Goal: Task Accomplishment & Management: Use online tool/utility

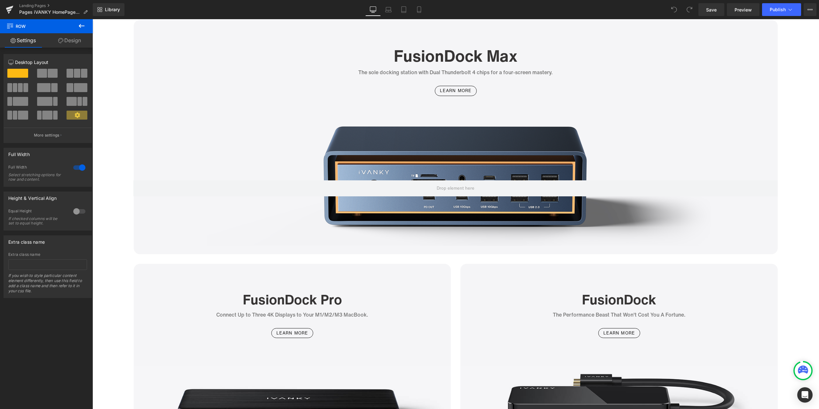
scroll to position [1756, 0]
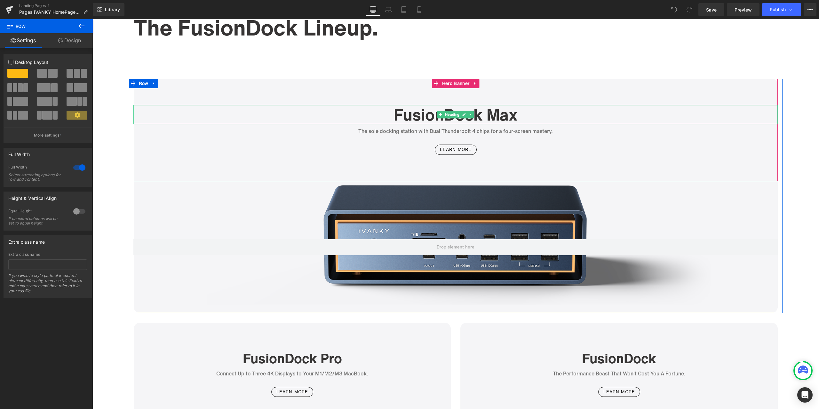
click at [523, 112] on h1 "FusionDock Max" at bounding box center [456, 114] width 644 height 19
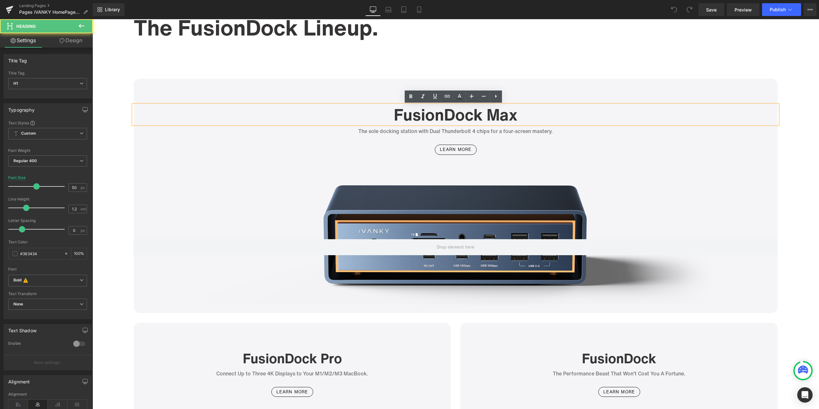
click at [522, 113] on h1 "FusionDock Max" at bounding box center [456, 114] width 644 height 19
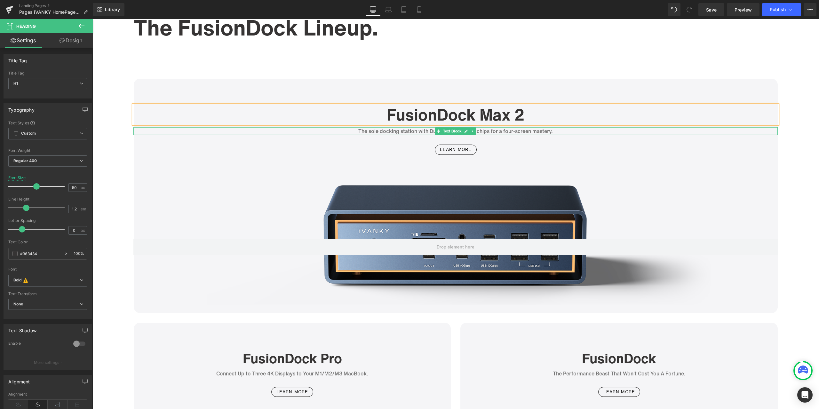
click at [402, 132] on p "The sole docking station with Dual Thunderbolt 4 chips for a four-screen master…" at bounding box center [456, 132] width 644 height 8
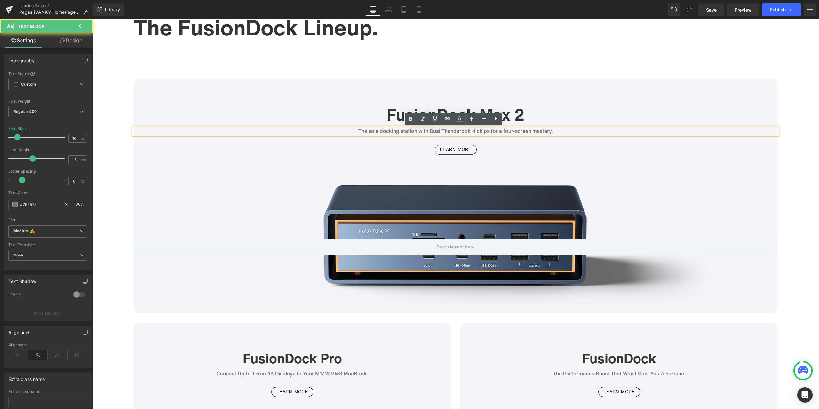
click at [398, 130] on p "The sole docking station with Dual Thunderbolt 4 chips for a four-screen master…" at bounding box center [456, 132] width 644 height 8
click at [405, 128] on p "The sole docking station with Dual Thunderbolt 4 chips for a four-screen master…" at bounding box center [456, 132] width 644 height 8
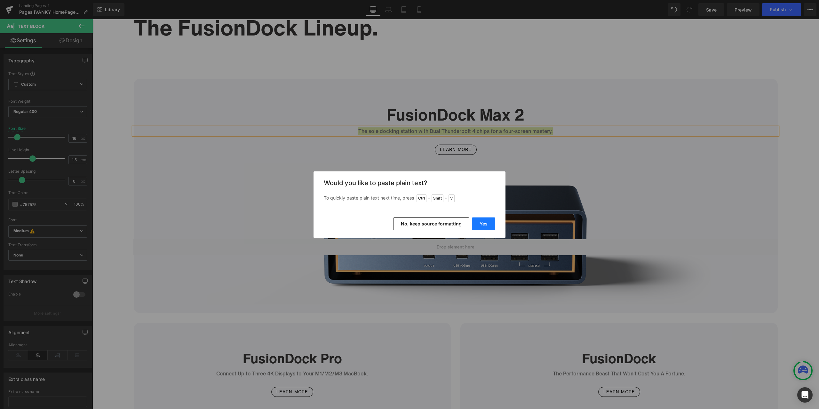
click at [482, 221] on button "Yes" at bounding box center [483, 224] width 23 height 13
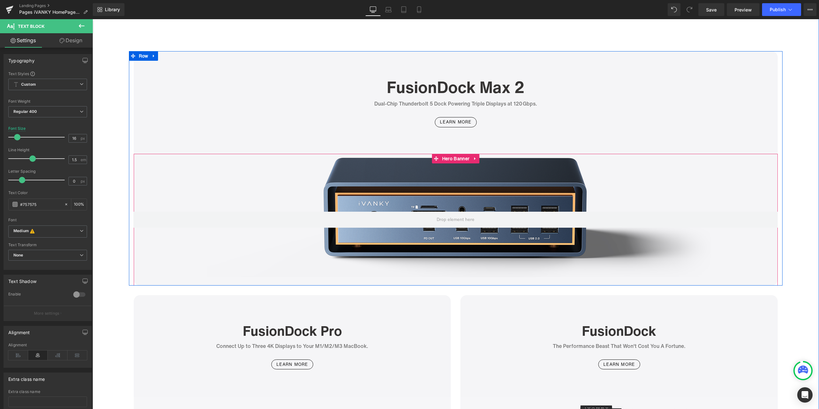
scroll to position [1724, 0]
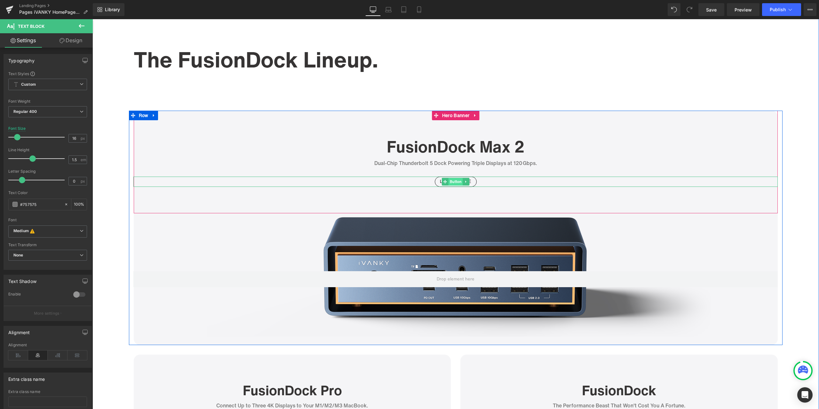
click at [453, 180] on span "Button" at bounding box center [456, 182] width 14 height 8
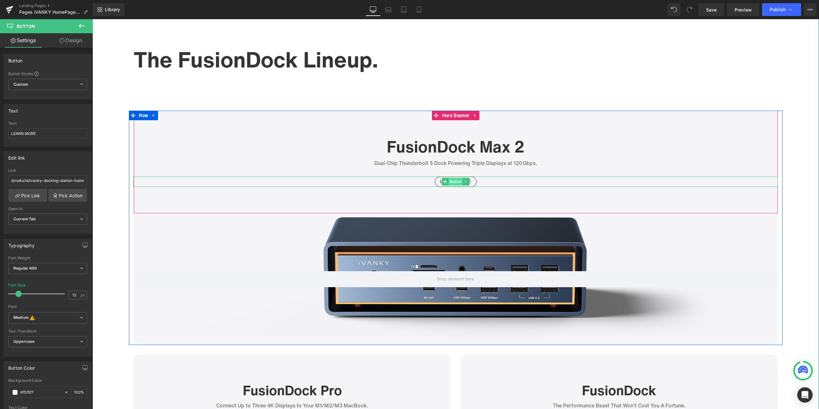
click at [456, 181] on span "Button" at bounding box center [456, 182] width 14 height 8
click at [56, 183] on input "/products/ivanky-docking-station-fusiondock-max-1" at bounding box center [47, 180] width 79 height 11
paste input "[URL][DOMAIN_NAME]"
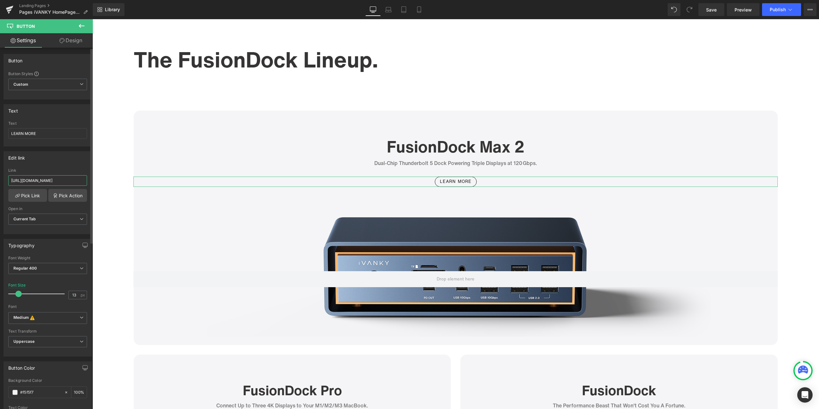
scroll to position [0, 16]
type input "[URL][DOMAIN_NAME]"
click at [78, 157] on div "Edit link" at bounding box center [48, 158] width 88 height 12
click at [416, 8] on icon at bounding box center [419, 9] width 6 height 6
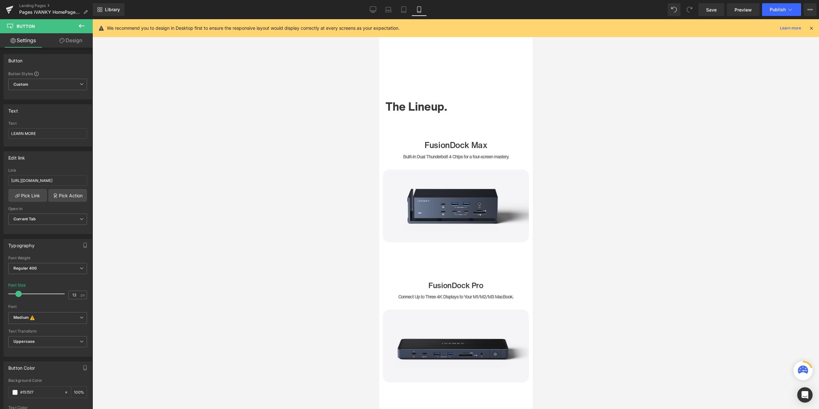
type input "100"
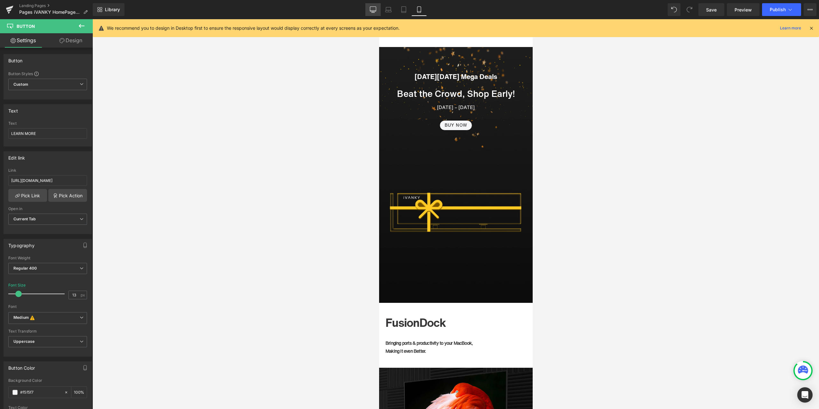
click at [380, 8] on link "Desktop" at bounding box center [372, 9] width 15 height 13
type input "100"
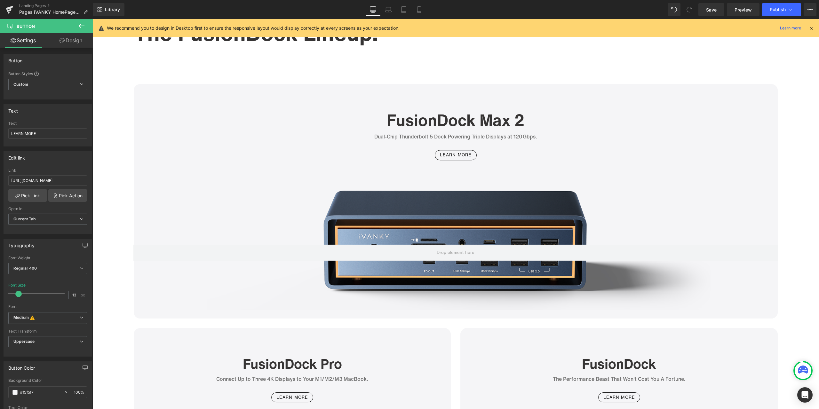
scroll to position [1095, 0]
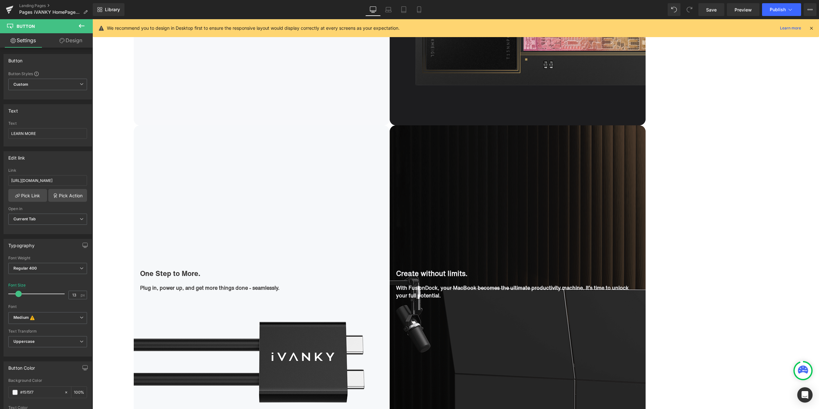
click at [374, 9] on icon at bounding box center [373, 9] width 6 height 6
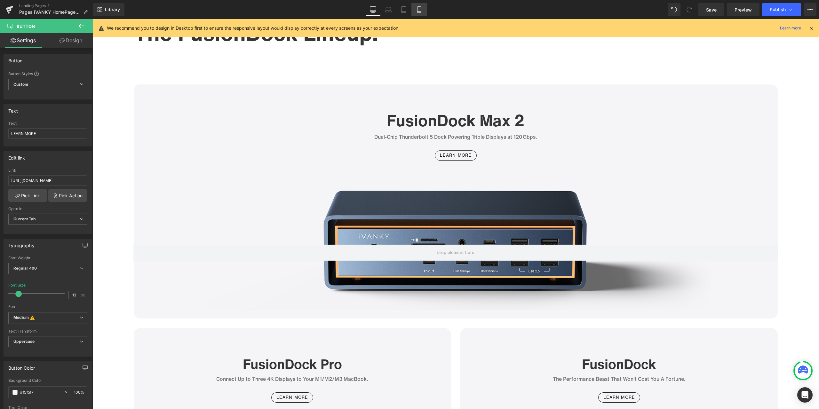
click at [423, 13] on link "Mobile" at bounding box center [418, 9] width 15 height 13
type input "100"
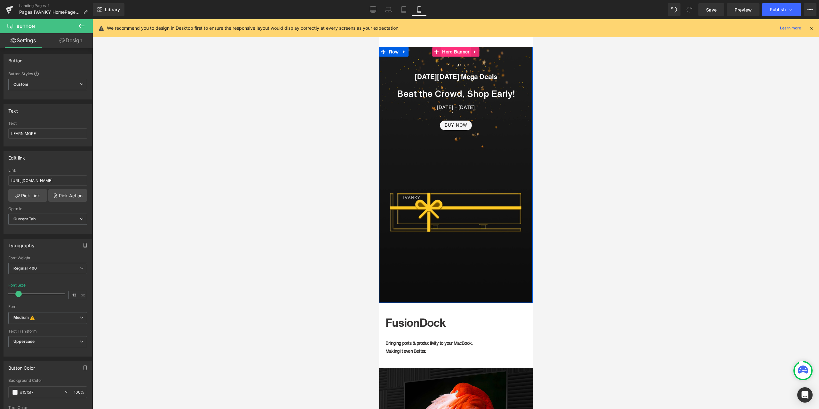
click at [447, 53] on span "Hero Banner" at bounding box center [455, 52] width 30 height 10
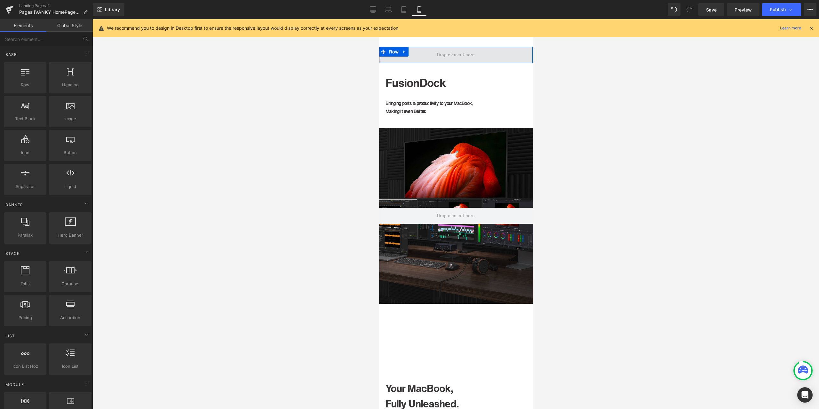
click at [453, 53] on span at bounding box center [456, 55] width 42 height 10
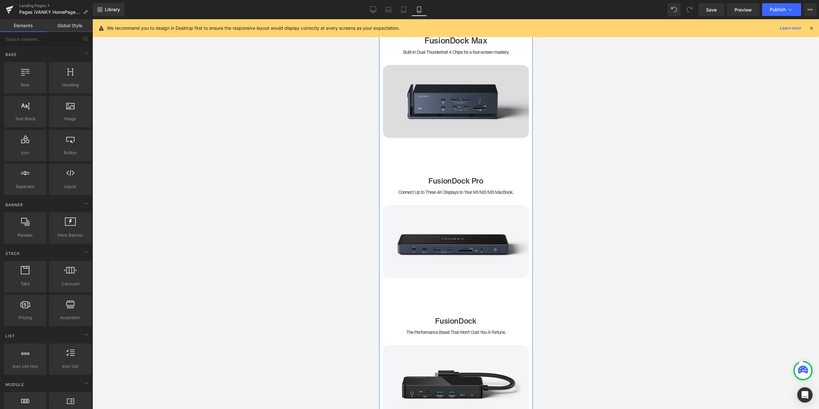
scroll to position [768, 0]
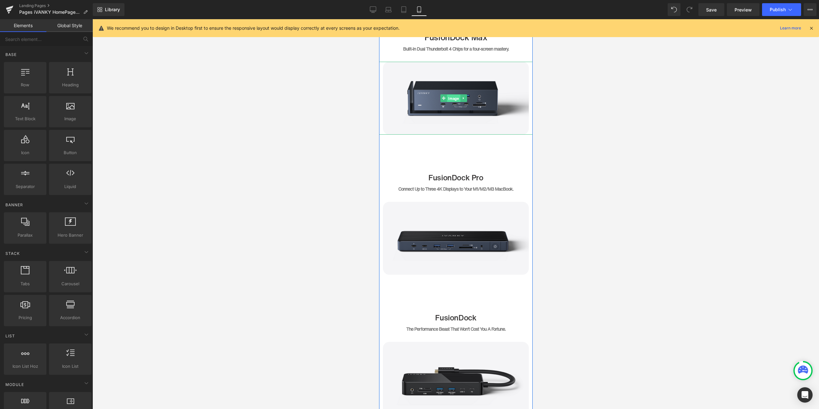
click at [452, 98] on span "Image" at bounding box center [453, 99] width 13 height 8
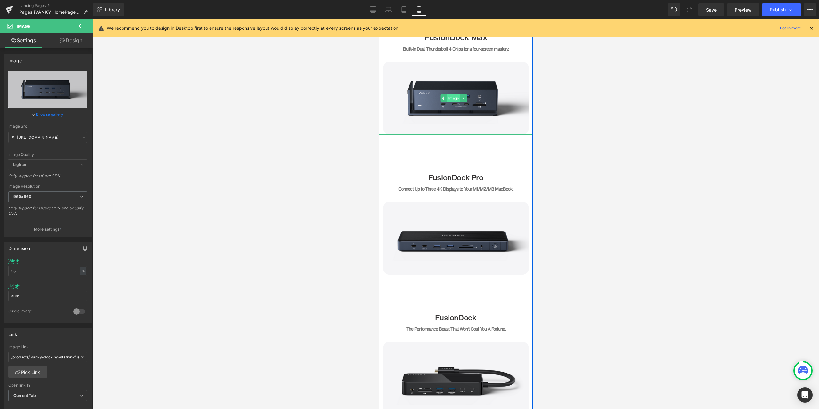
click at [456, 96] on span "Image" at bounding box center [453, 98] width 13 height 8
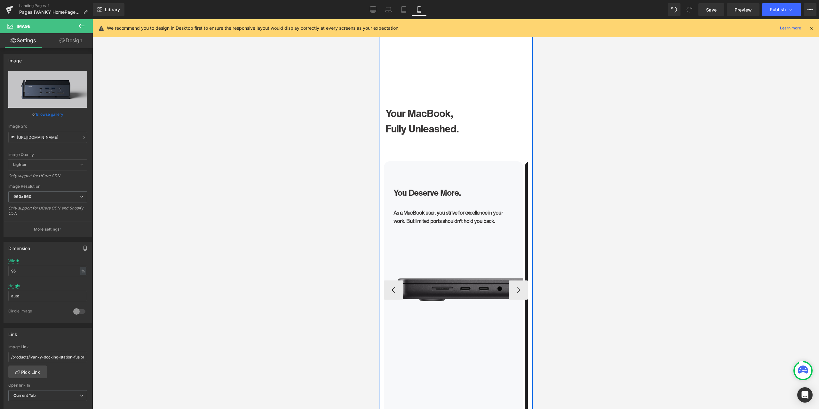
scroll to position [320, 0]
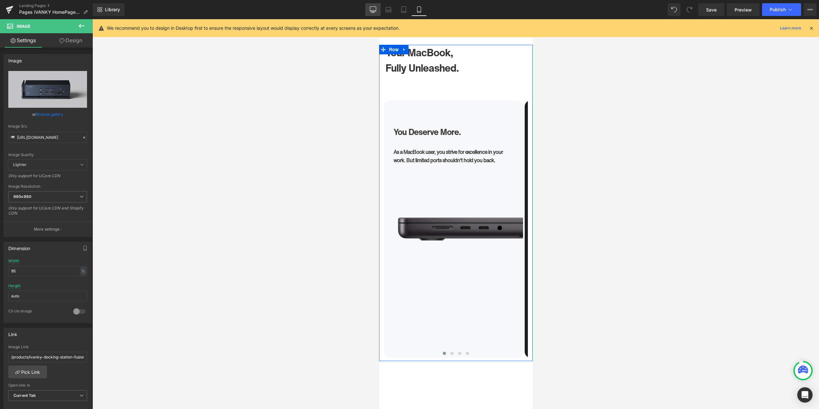
click at [365, 12] on link "Desktop" at bounding box center [372, 9] width 15 height 13
type input "auto"
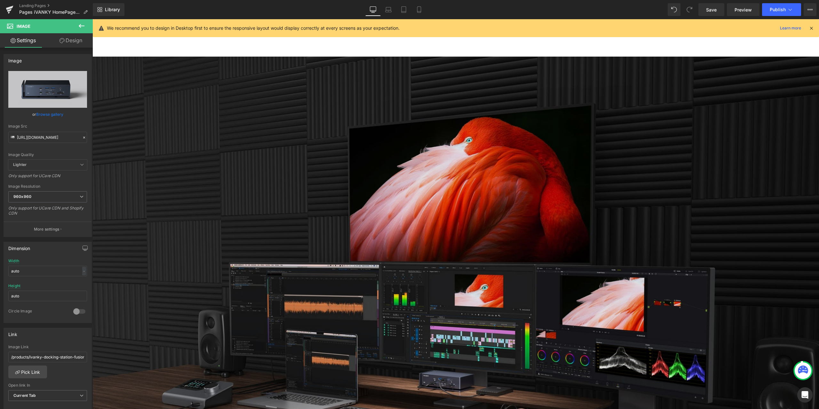
scroll to position [0, 0]
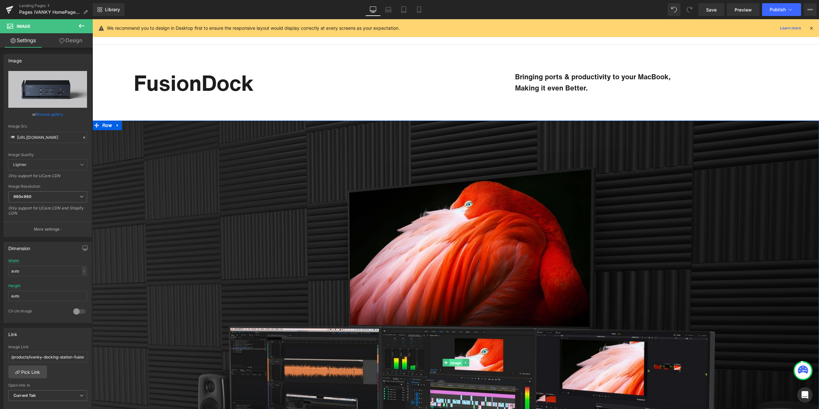
click at [452, 364] on span "Image" at bounding box center [455, 363] width 13 height 8
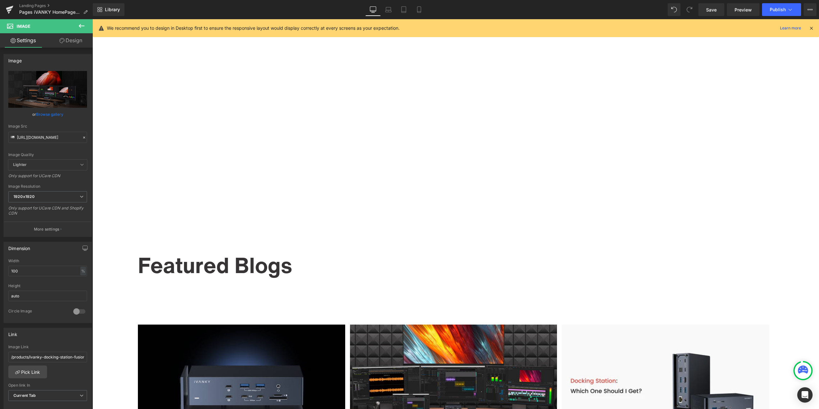
scroll to position [2764, 0]
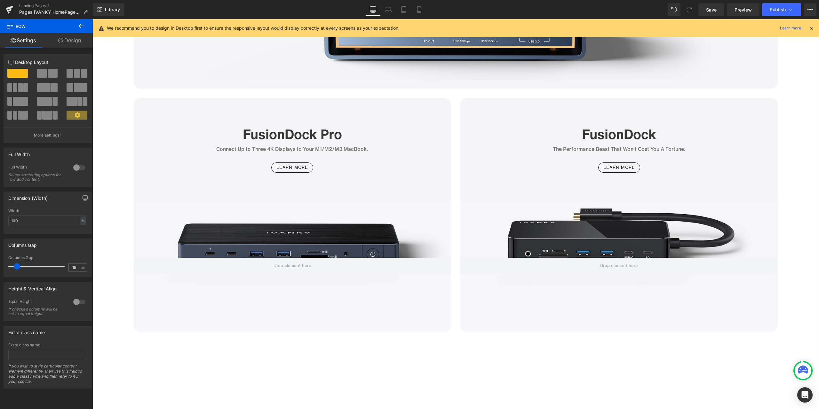
scroll to position [1312, 0]
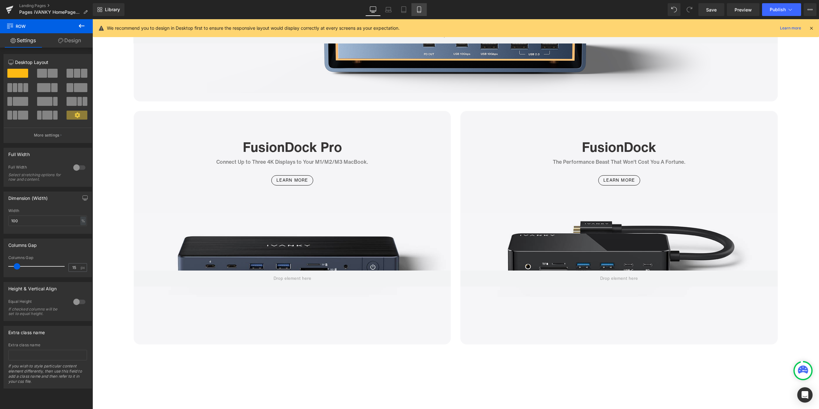
click at [419, 10] on icon at bounding box center [419, 9] width 6 height 6
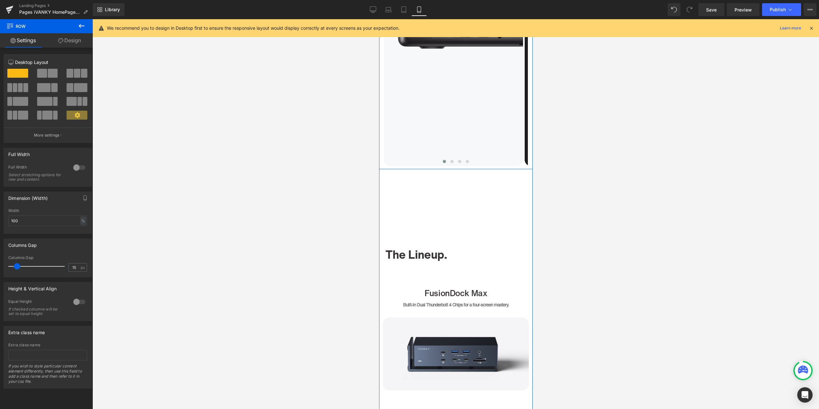
scroll to position [640, 0]
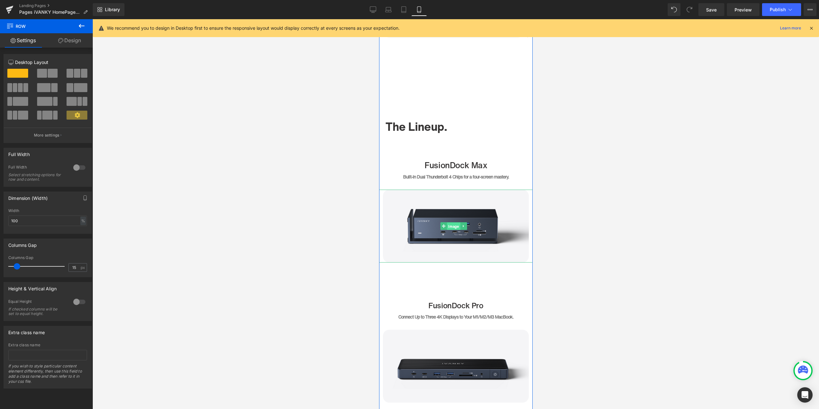
click at [451, 226] on span "Image" at bounding box center [453, 227] width 13 height 8
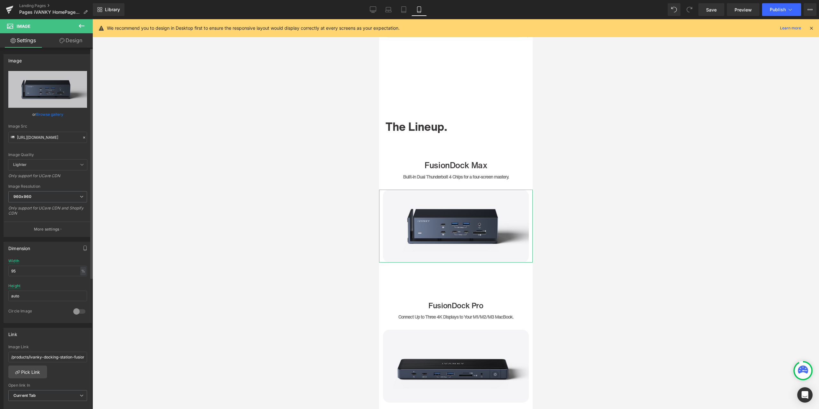
click at [82, 136] on icon at bounding box center [84, 137] width 4 height 4
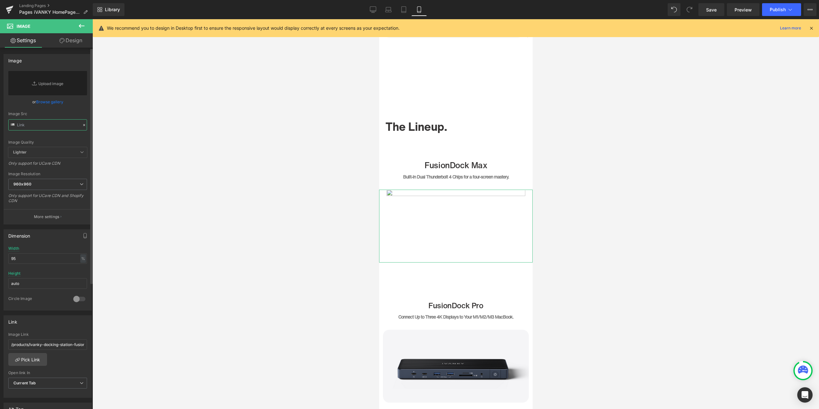
click at [63, 122] on input "text" at bounding box center [47, 124] width 79 height 11
paste input "[URL][DOMAIN_NAME]"
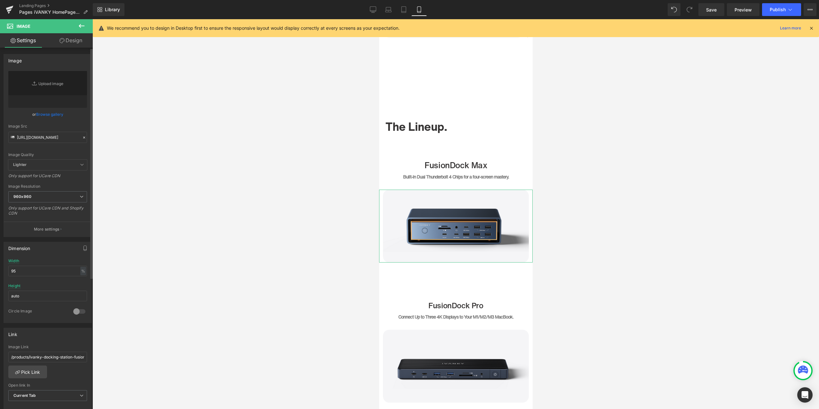
click at [81, 119] on div "Image Quality Lighter Lightest Lighter Lighter Lightest Only support for UCare …" at bounding box center [47, 115] width 79 height 89
type input "[URL][DOMAIN_NAME]"
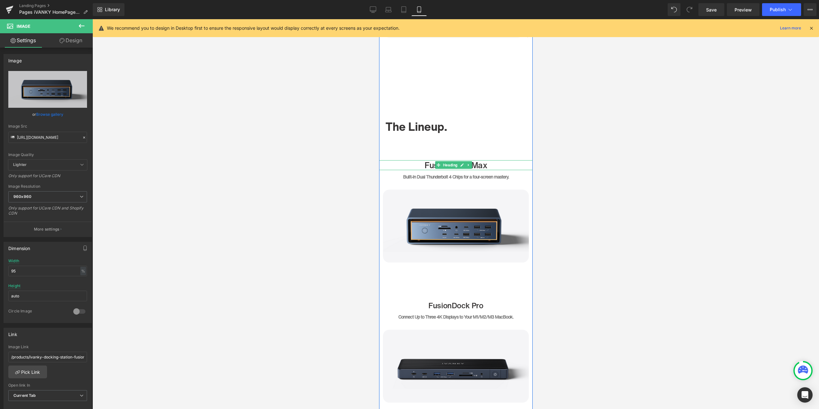
click at [493, 165] on h1 "FusionDock Max" at bounding box center [456, 165] width 154 height 10
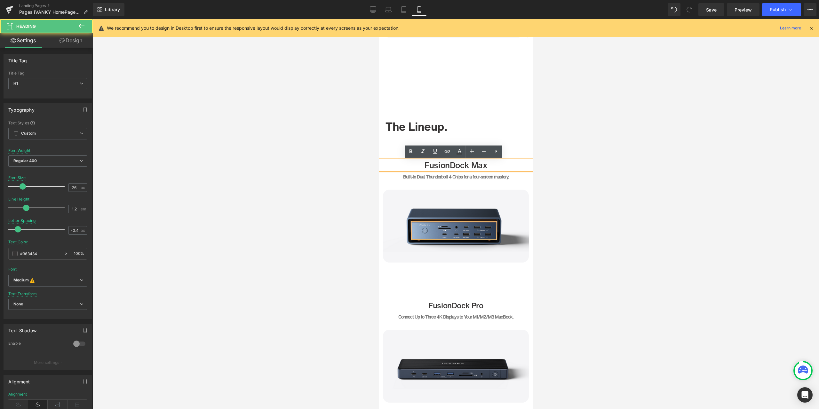
click at [491, 165] on h1 "FusionDock Max" at bounding box center [456, 165] width 154 height 10
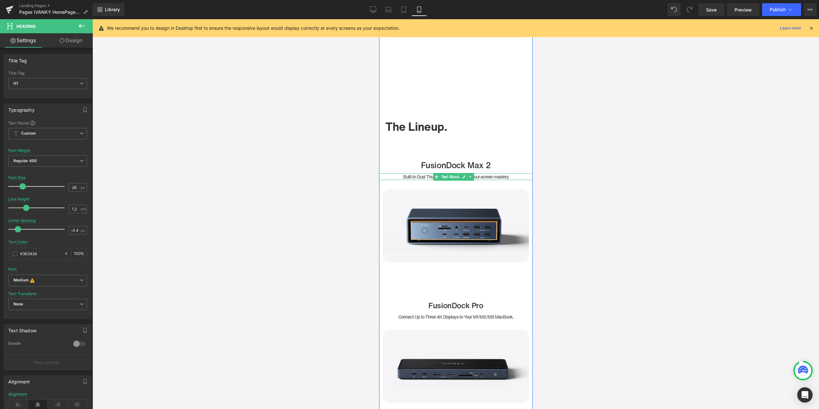
click at [425, 177] on b "Built-In Dual Thunderbolt 4 Chips for a four-screen mastery." at bounding box center [456, 176] width 106 height 7
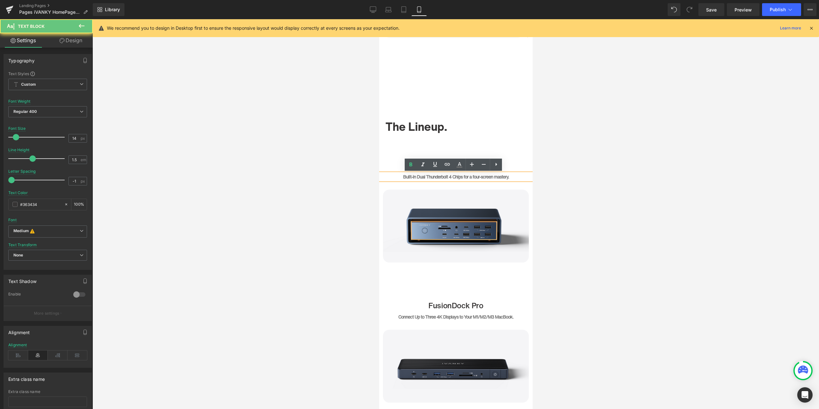
click at [416, 177] on b "Built-In Dual Thunderbolt 4 Chips for a four-screen mastery." at bounding box center [456, 176] width 106 height 7
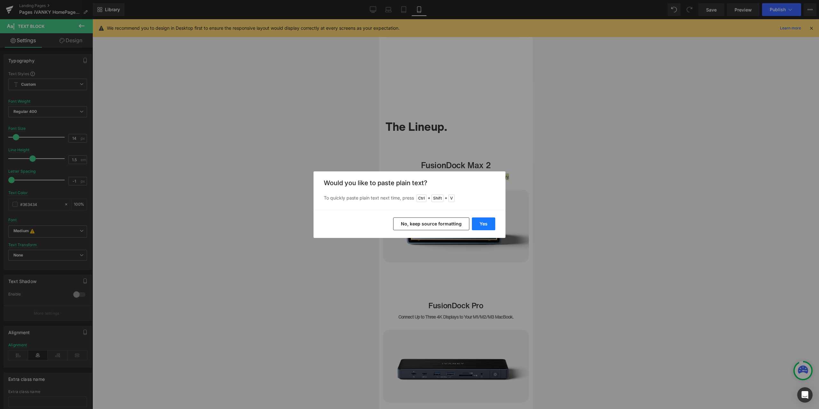
click at [479, 221] on button "Yes" at bounding box center [483, 224] width 23 height 13
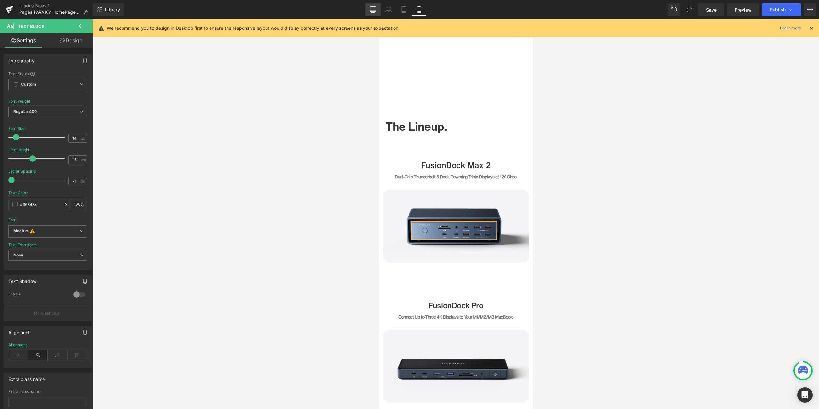
click at [372, 15] on link "Desktop" at bounding box center [372, 9] width 15 height 13
type input "15"
type input "0"
type input "100"
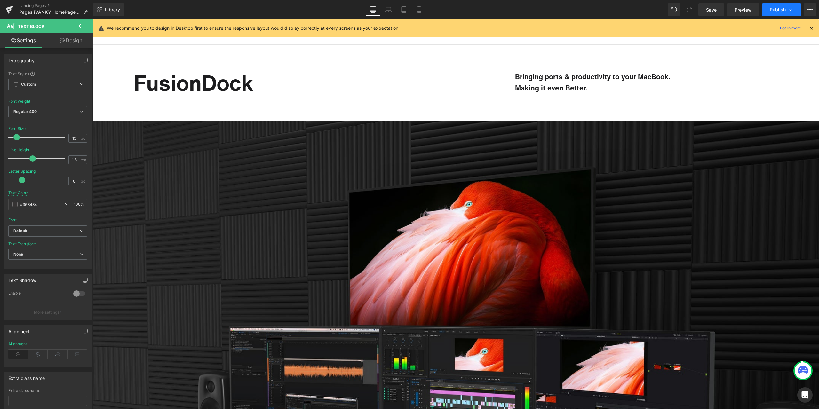
click at [769, 9] on button "Publish" at bounding box center [781, 9] width 39 height 13
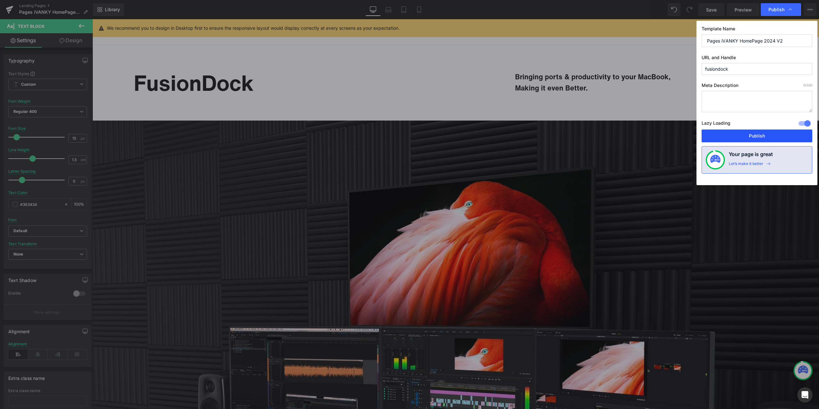
click at [749, 134] on button "Publish" at bounding box center [757, 136] width 111 height 13
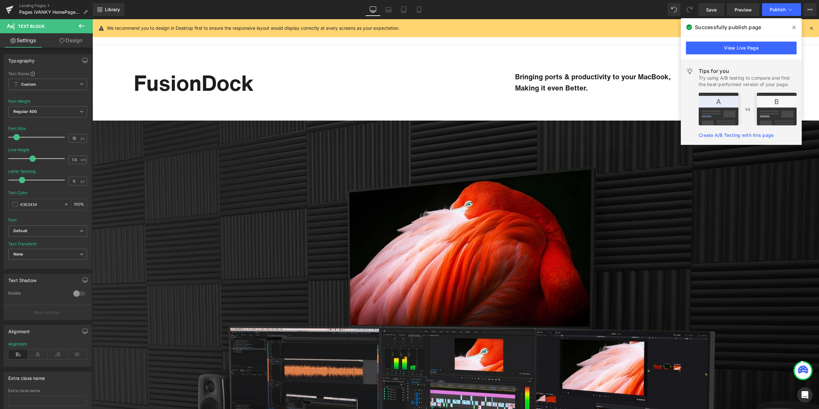
drag, startPoint x: 795, startPoint y: 29, endPoint x: 779, endPoint y: 36, distance: 17.9
click at [795, 29] on icon at bounding box center [794, 27] width 3 height 5
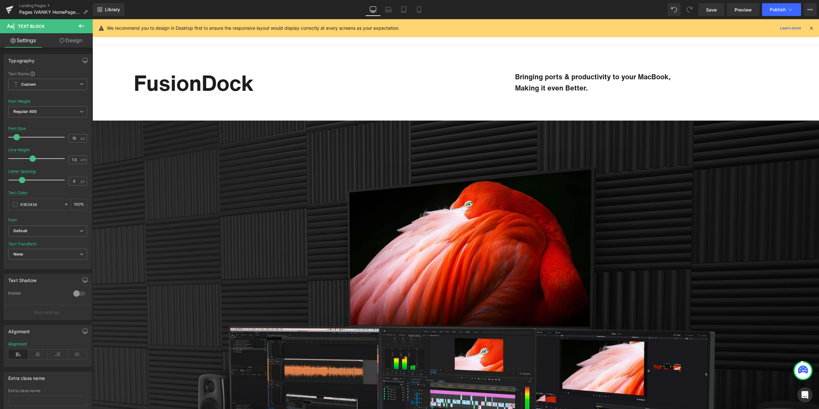
click at [487, 13] on div "Library Desktop Desktop Laptop Tablet Mobile Save Preview Publish Scheduled Vie…" at bounding box center [456, 9] width 726 height 13
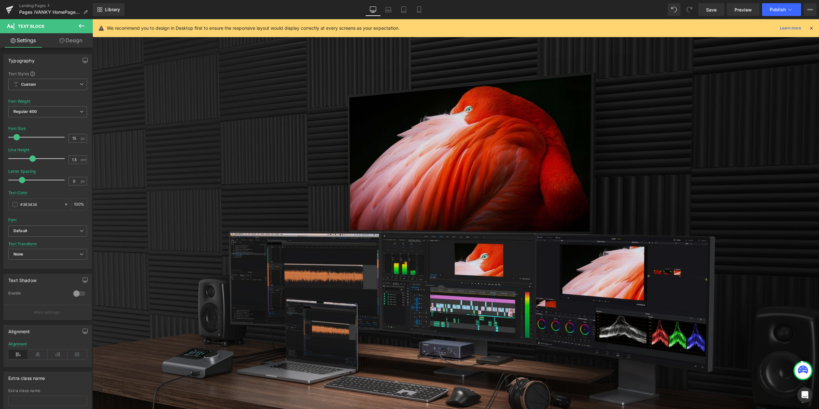
scroll to position [96, 0]
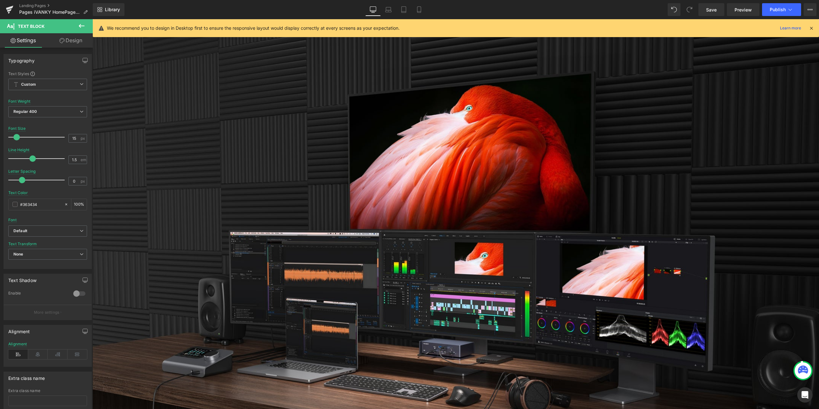
click at [501, 12] on div "Library Desktop Desktop Laptop Tablet Mobile Save Preview Publish Scheduled Vie…" at bounding box center [456, 9] width 726 height 13
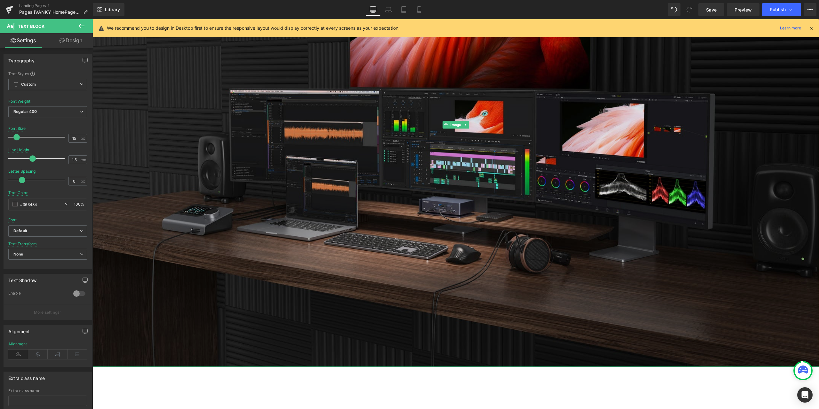
scroll to position [224, 0]
